Goal: Information Seeking & Learning: Learn about a topic

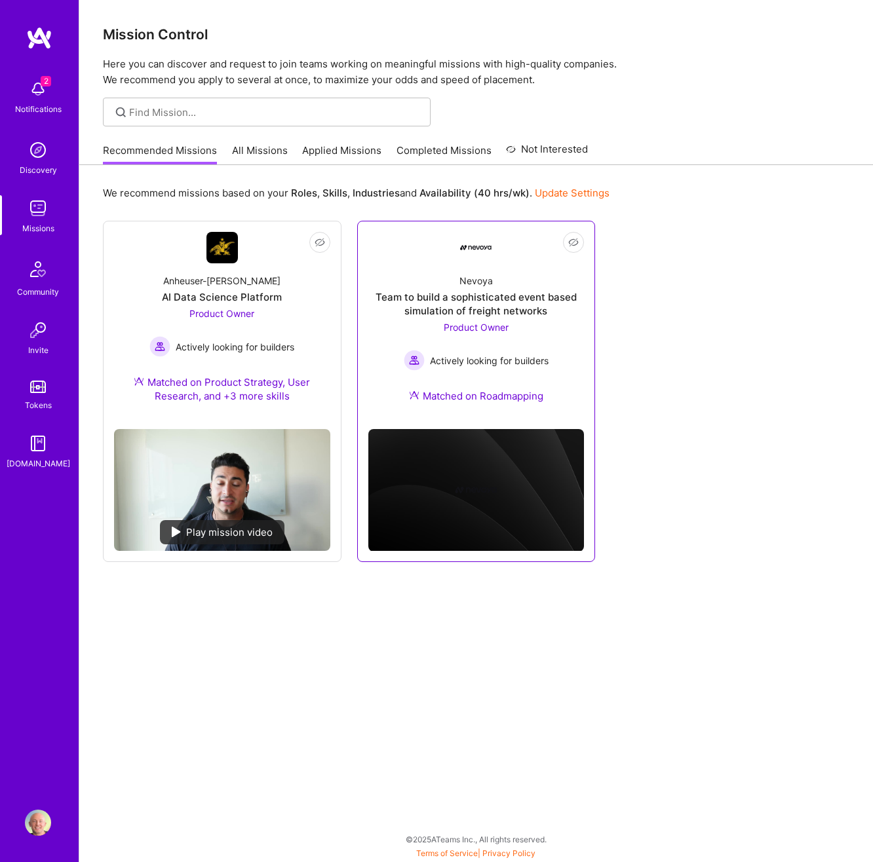
drag, startPoint x: 680, startPoint y: 374, endPoint x: 581, endPoint y: 366, distance: 98.7
click at [680, 374] on div "Not Interested Anheuser-Busch AI Data Science Platform Product Owner Actively l…" at bounding box center [476, 391] width 746 height 341
click at [261, 151] on link "All Missions" at bounding box center [260, 155] width 56 height 22
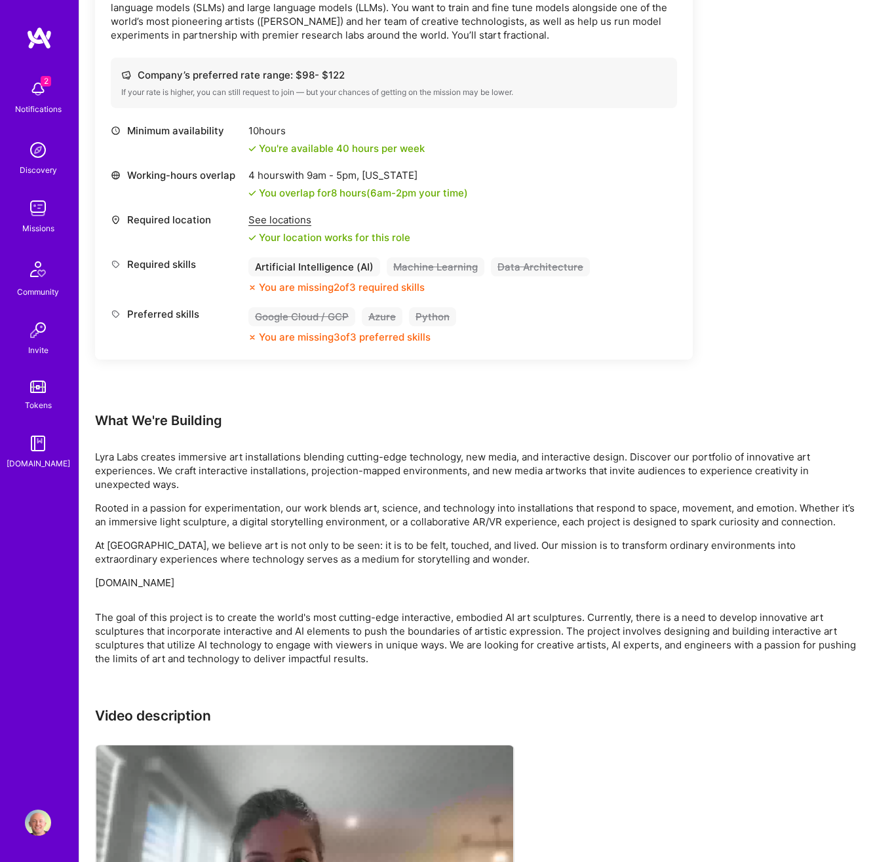
scroll to position [592, 0]
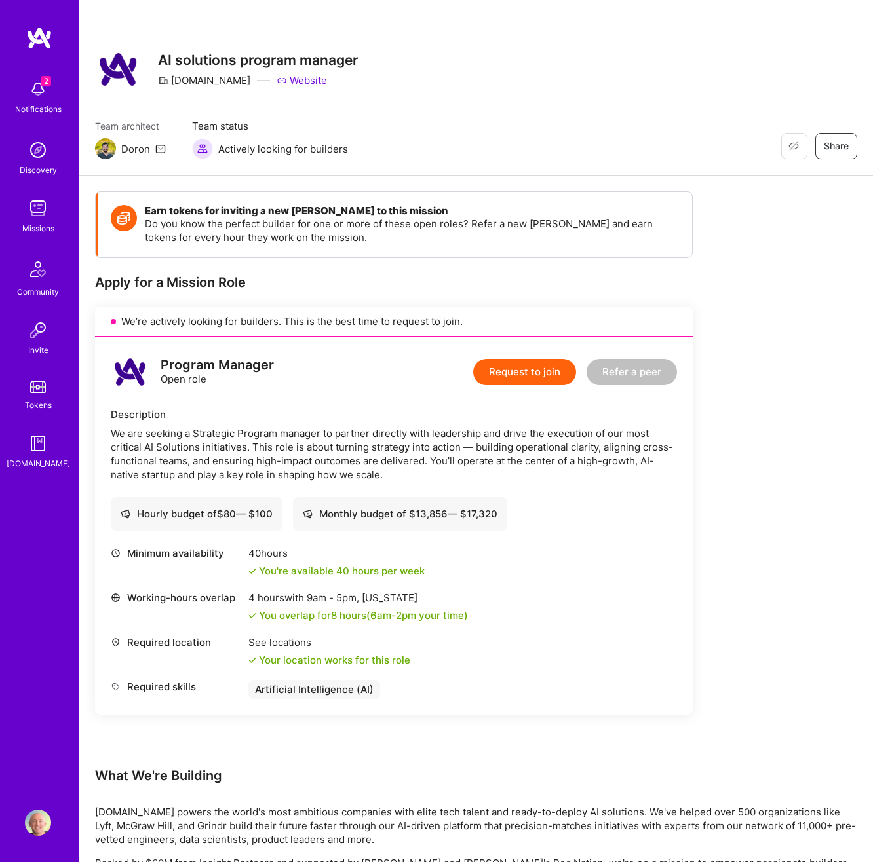
click at [734, 278] on div "Earn tokens for inviting a new A.Teamer to this mission Do you know the perfect…" at bounding box center [476, 844] width 762 height 1306
click at [742, 270] on div "Earn tokens for inviting a new A.Teamer to this mission Do you know the perfect…" at bounding box center [476, 844] width 762 height 1306
click at [761, 371] on div "Earn tokens for inviting a new A.Teamer to this mission Do you know the perfect…" at bounding box center [476, 844] width 762 height 1306
